Goal: Task Accomplishment & Management: Use online tool/utility

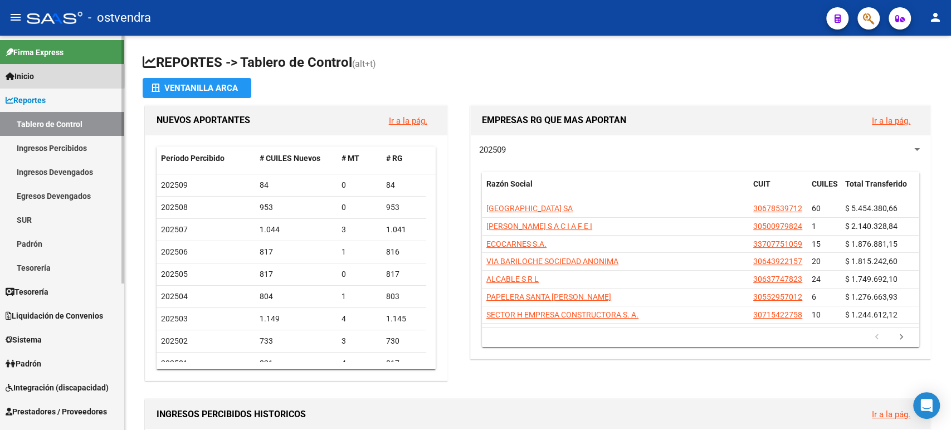
click at [34, 72] on span "Inicio" at bounding box center [20, 76] width 28 height 12
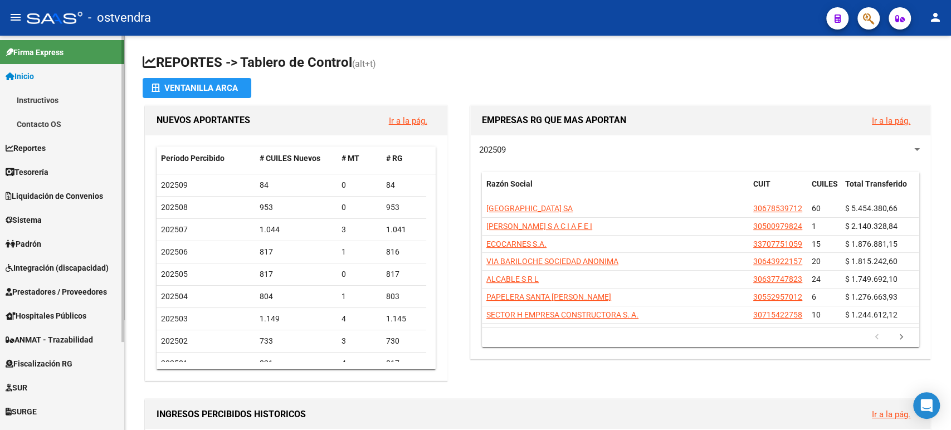
click at [46, 166] on span "Tesorería" at bounding box center [27, 172] width 43 height 12
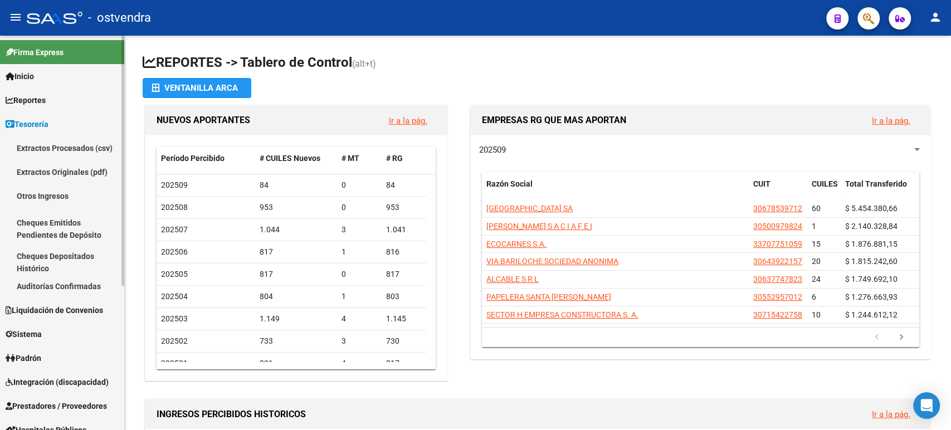
click at [58, 282] on link "Auditorías Confirmadas" at bounding box center [62, 286] width 124 height 24
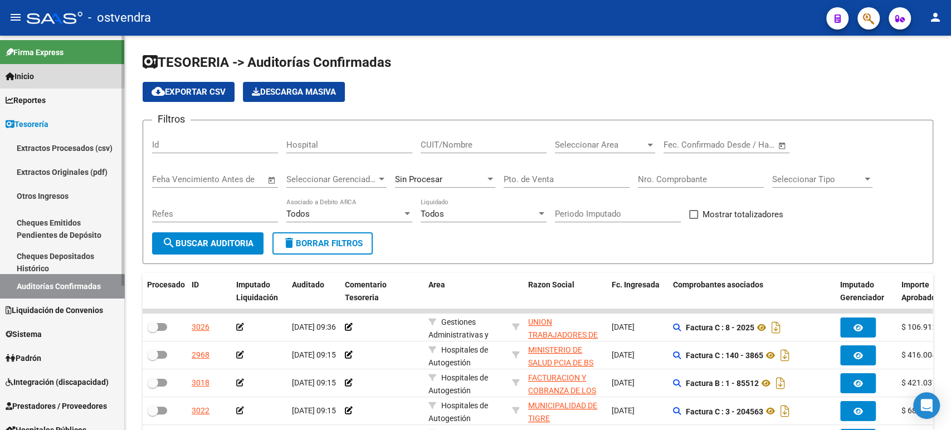
click at [53, 70] on link "Inicio" at bounding box center [62, 76] width 124 height 24
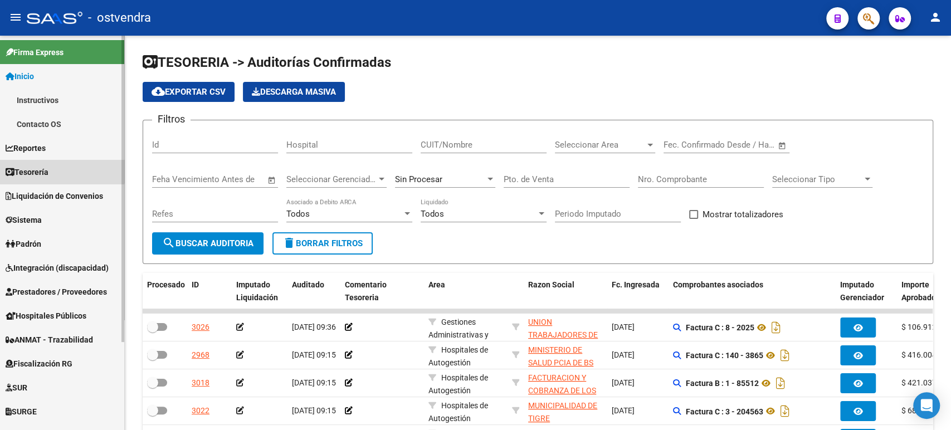
click at [41, 163] on link "Tesorería" at bounding box center [62, 172] width 124 height 24
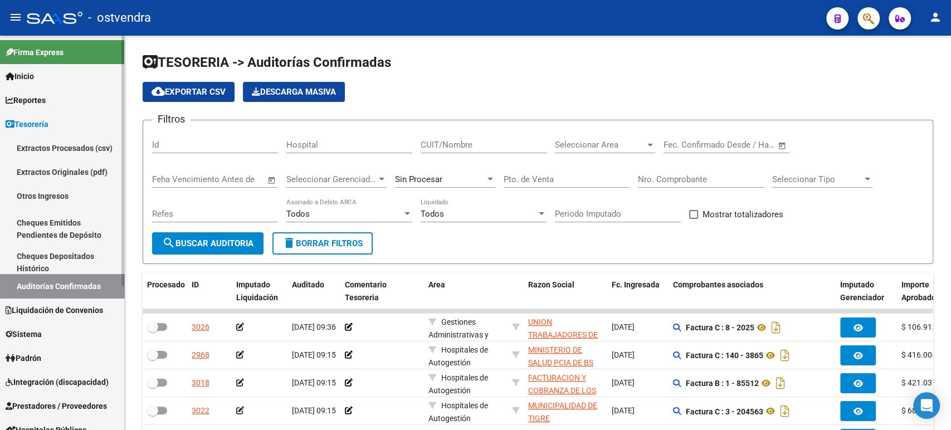
click at [46, 101] on span "Reportes" at bounding box center [26, 100] width 40 height 12
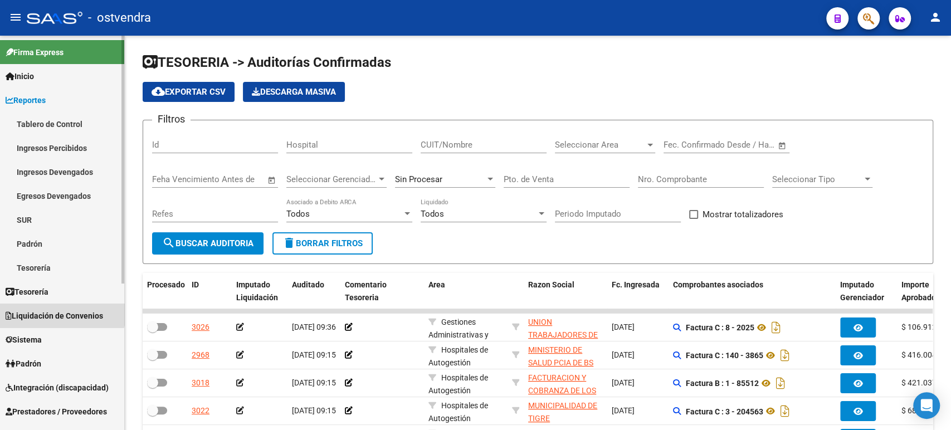
click at [55, 310] on span "Liquidación de Convenios" at bounding box center [54, 316] width 97 height 12
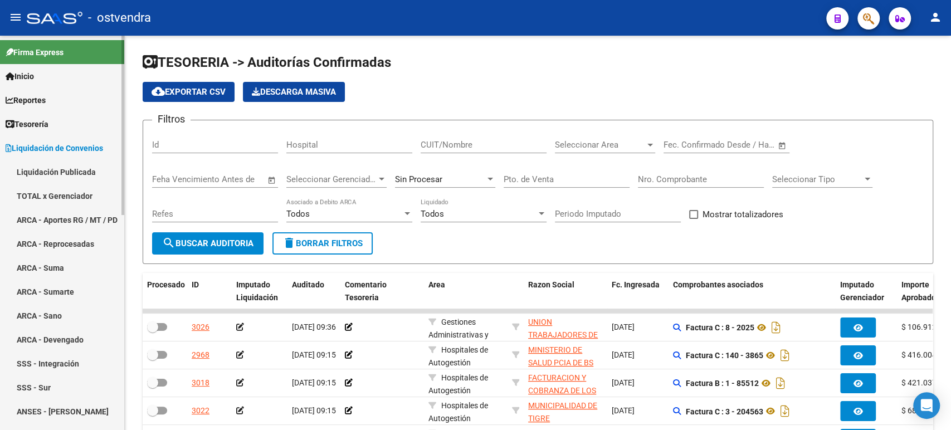
click at [51, 170] on link "Liquidación Publicada" at bounding box center [62, 172] width 124 height 24
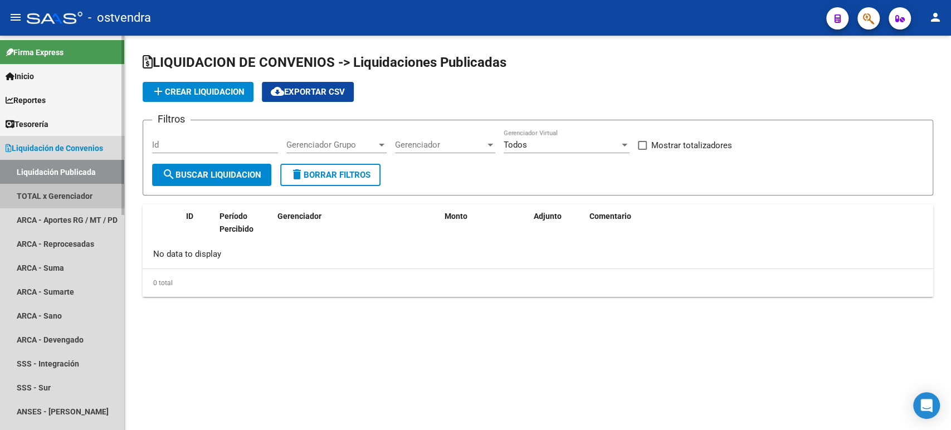
click at [50, 190] on link "TOTAL x Gerenciador" at bounding box center [62, 196] width 124 height 24
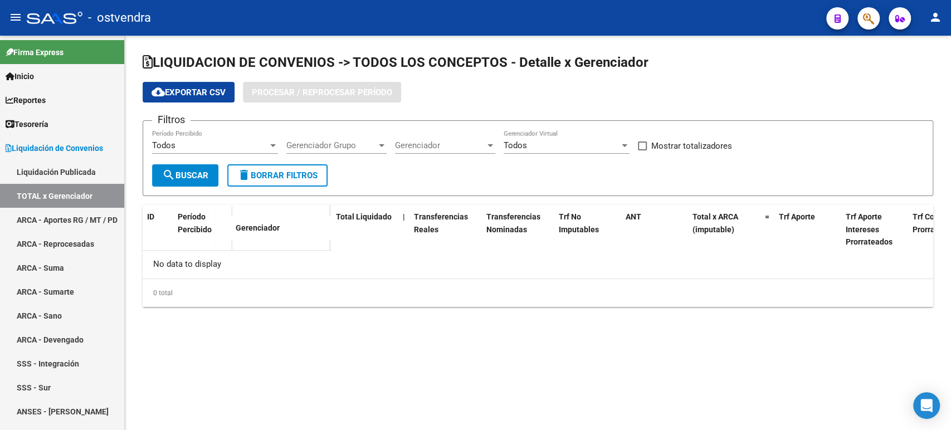
checkbox input "true"
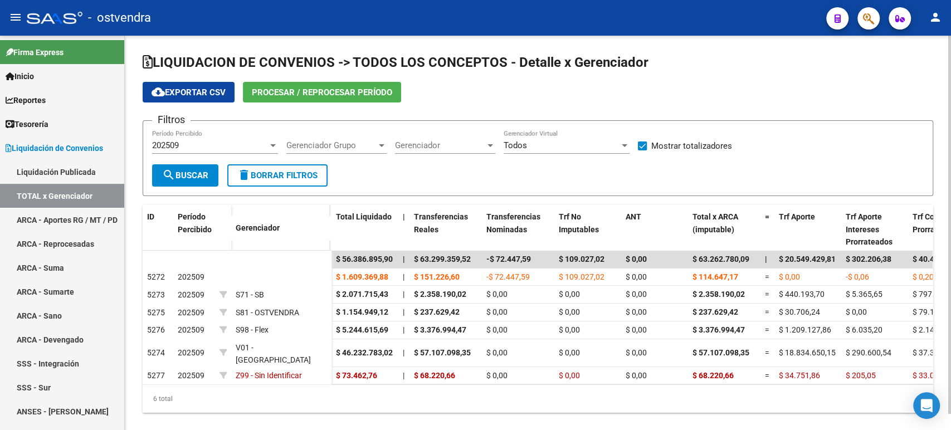
click at [329, 90] on span "Procesar / Reprocesar período" at bounding box center [322, 92] width 140 height 10
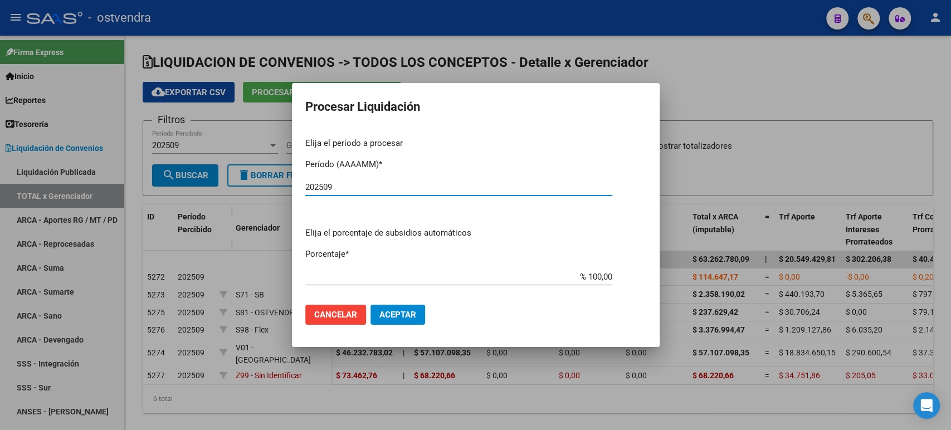
type input "202509"
click at [396, 312] on span "Aceptar" at bounding box center [397, 315] width 37 height 10
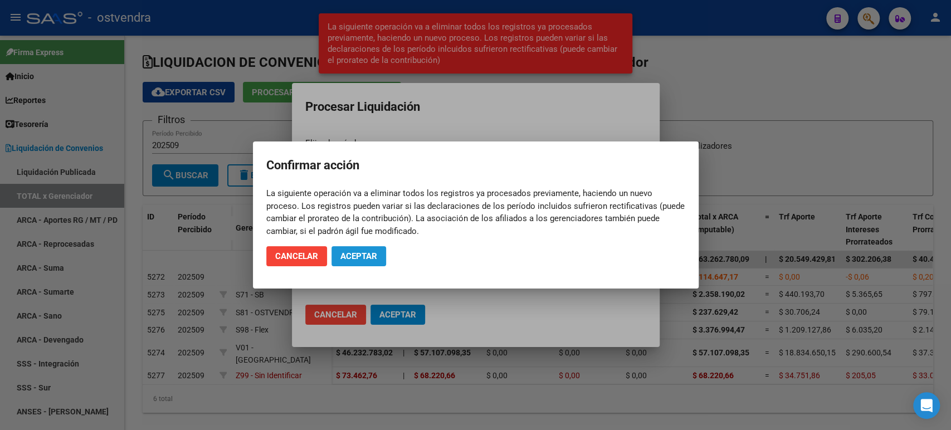
click at [356, 248] on button "Aceptar" at bounding box center [358, 256] width 55 height 20
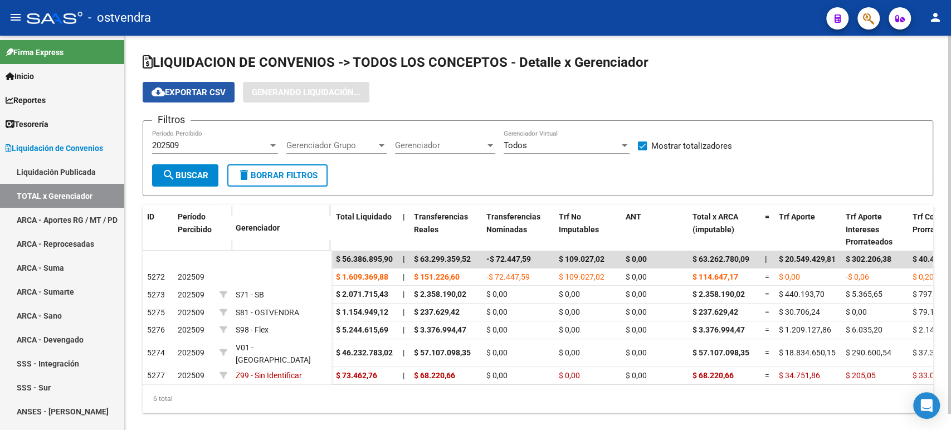
click at [218, 94] on span "cloud_download Exportar CSV" at bounding box center [189, 92] width 74 height 10
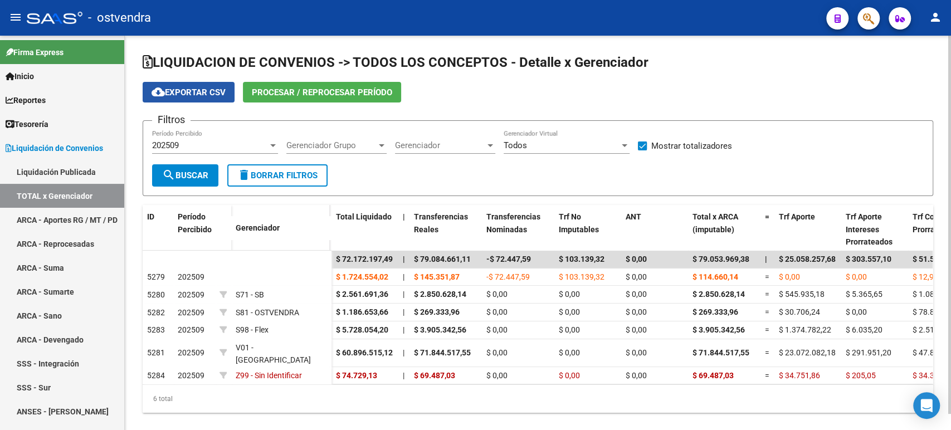
click at [197, 95] on span "cloud_download Exportar CSV" at bounding box center [189, 92] width 74 height 10
